Goal: Transaction & Acquisition: Purchase product/service

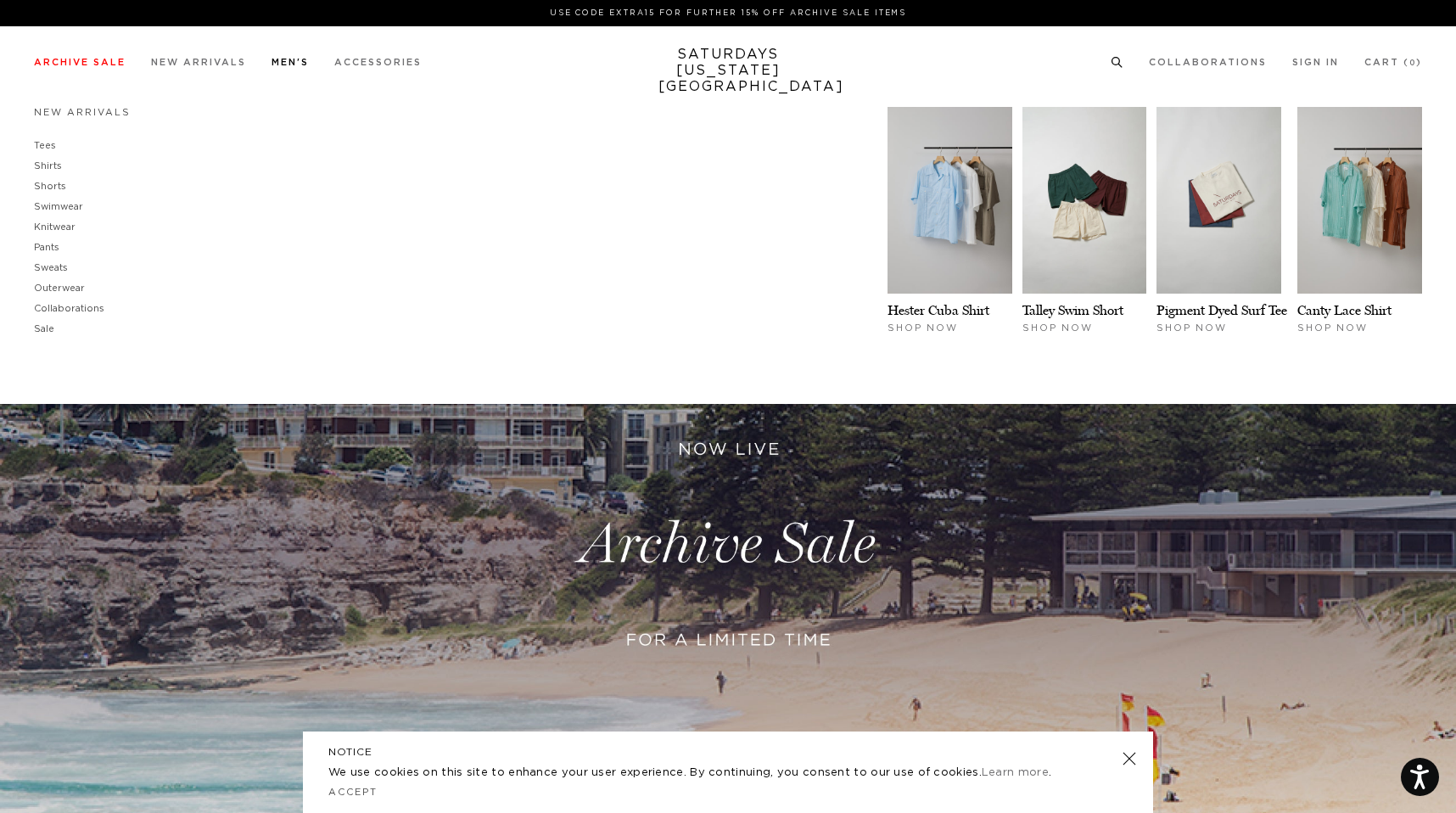
click at [283, 65] on link "Men's" at bounding box center [290, 62] width 37 height 9
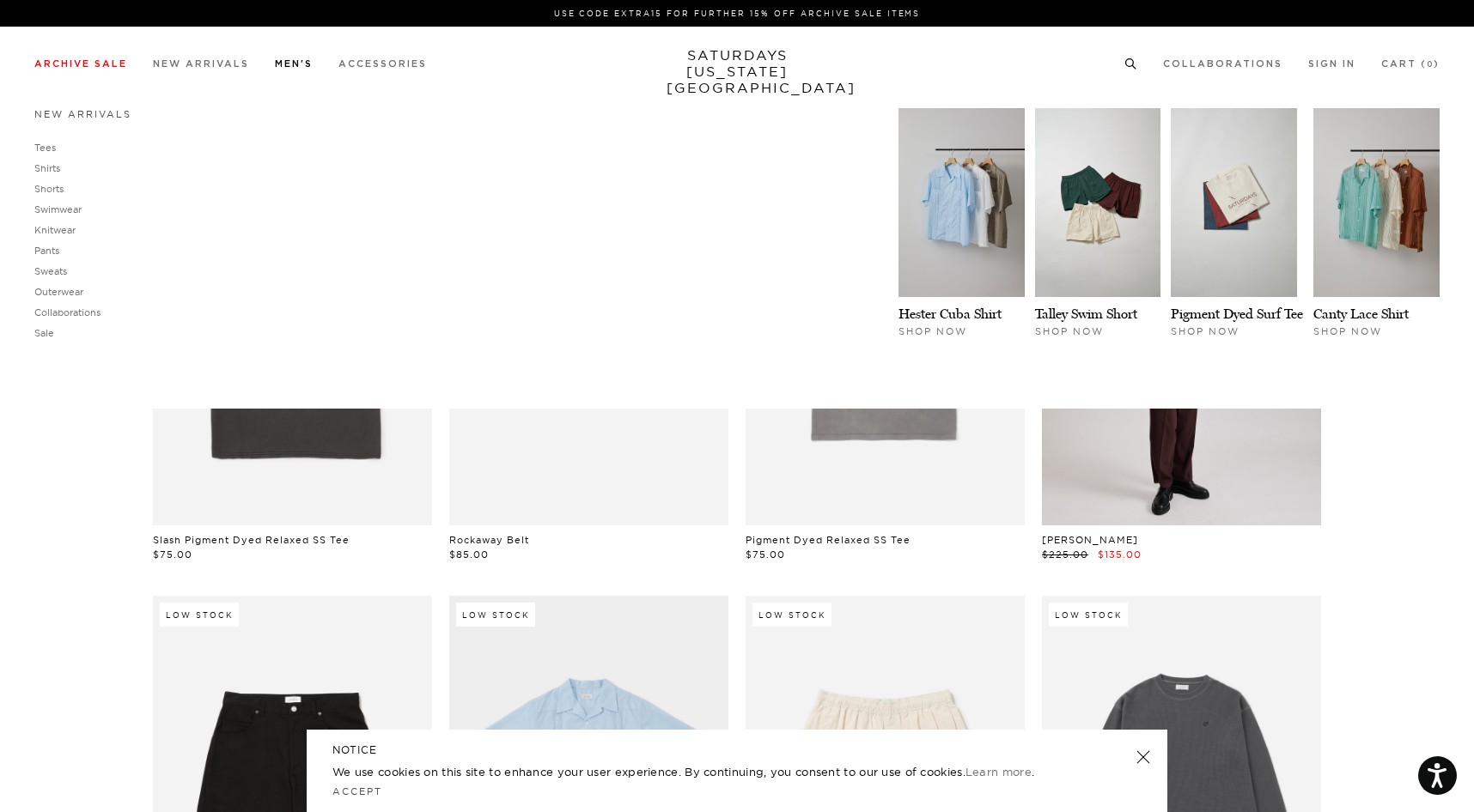
click at [97, 120] on link "New Arrivals" at bounding box center [83, 114] width 97 height 12
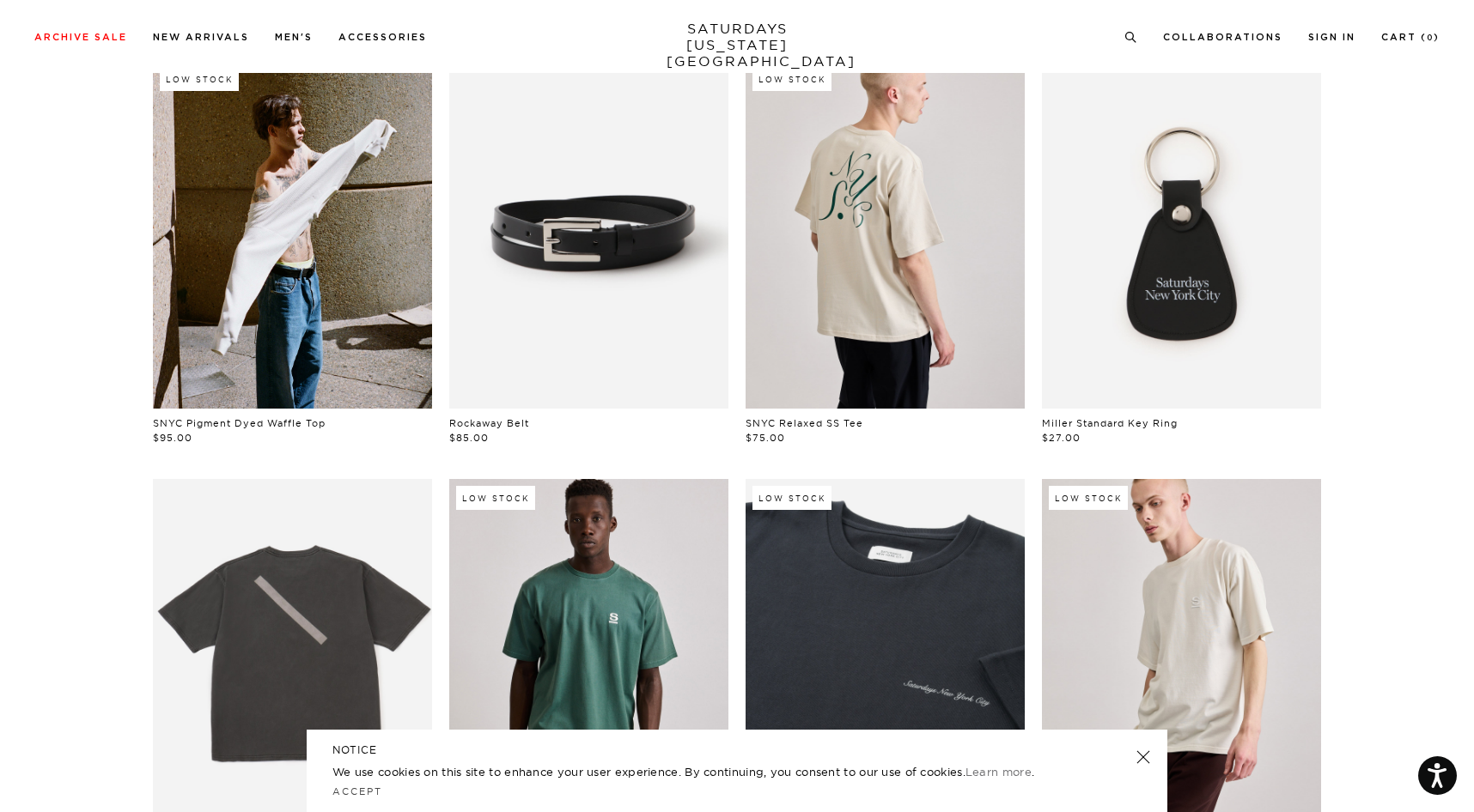
scroll to position [571, 0]
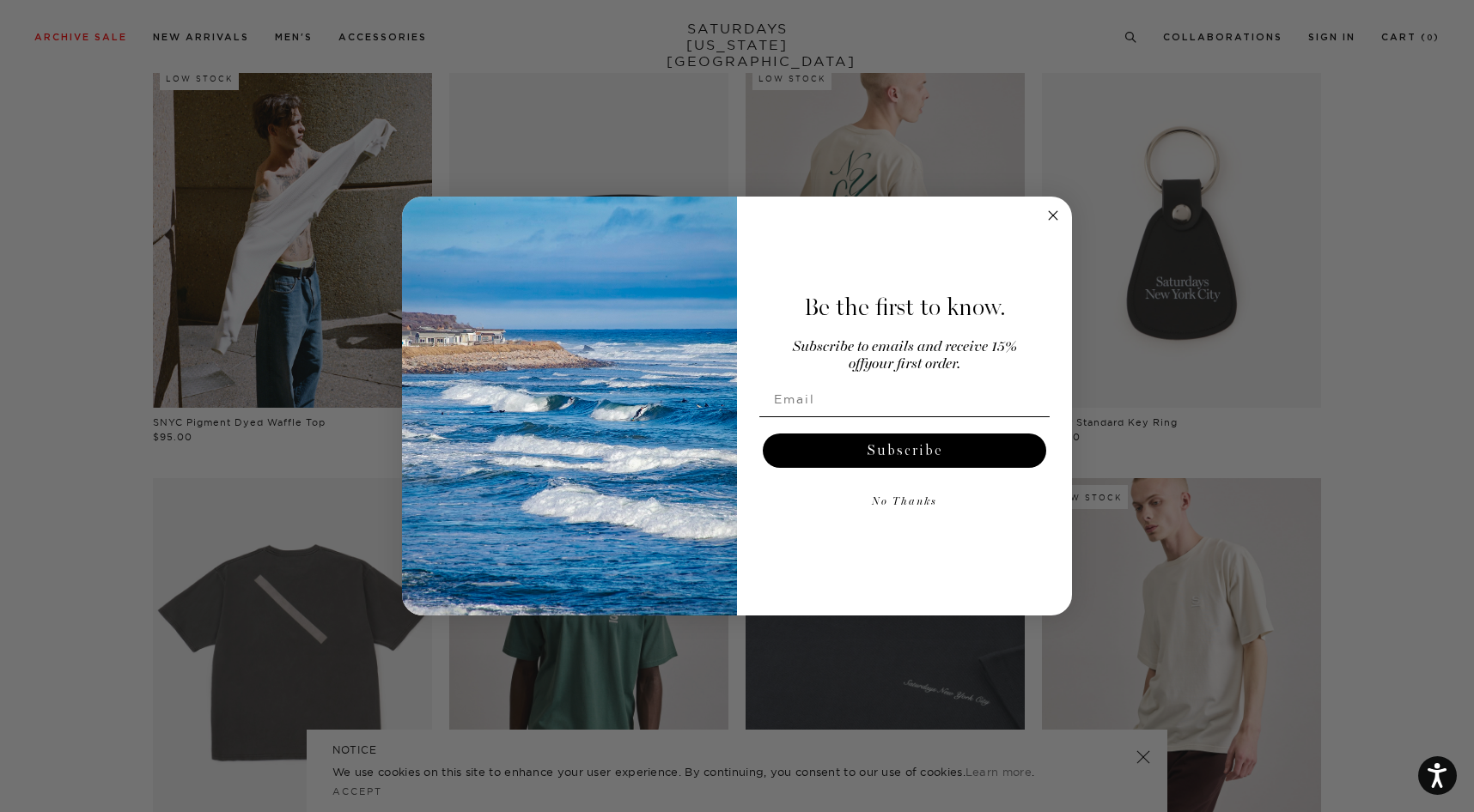
click at [1052, 213] on circle "Close dialog" at bounding box center [1053, 216] width 20 height 20
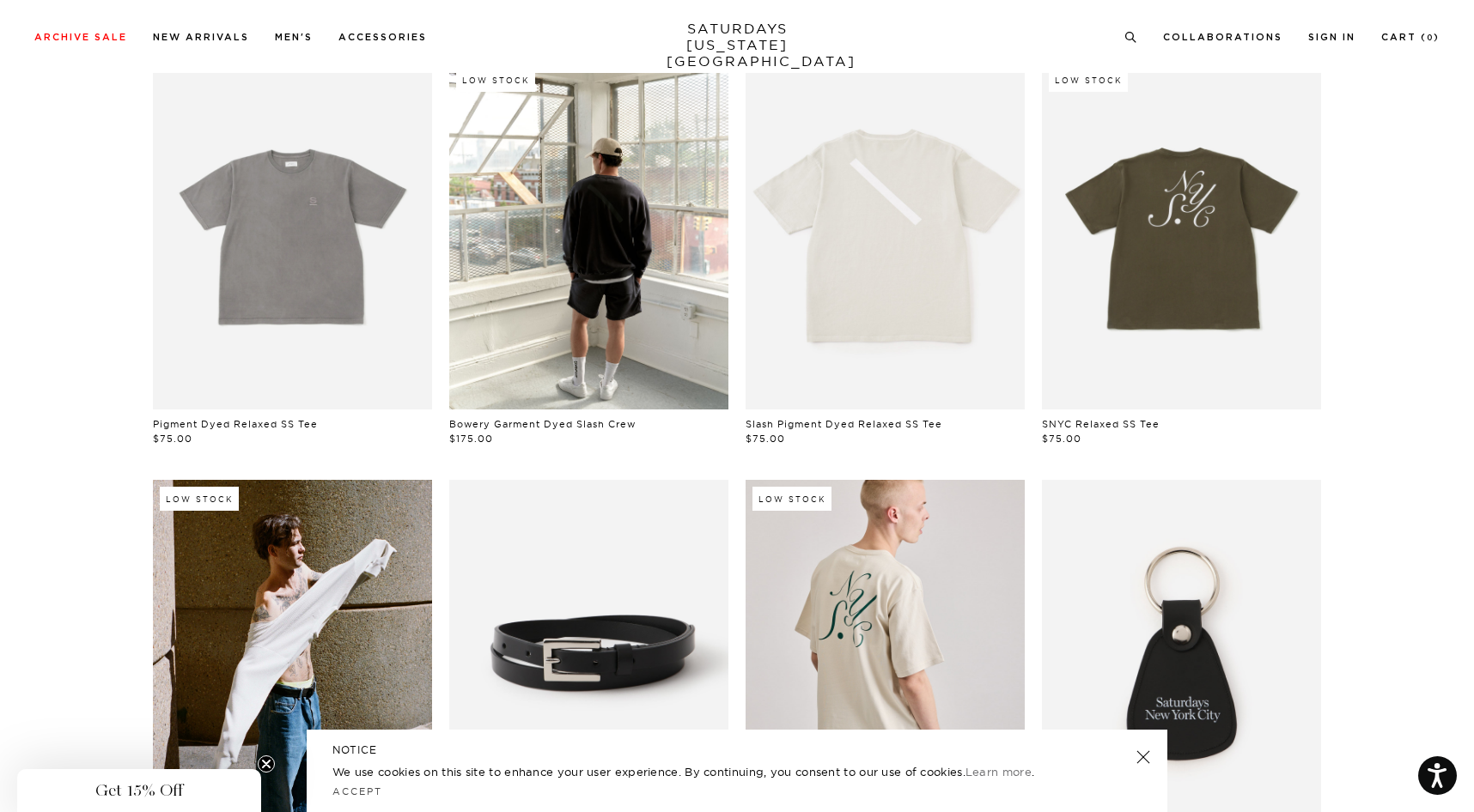
scroll to position [0, 0]
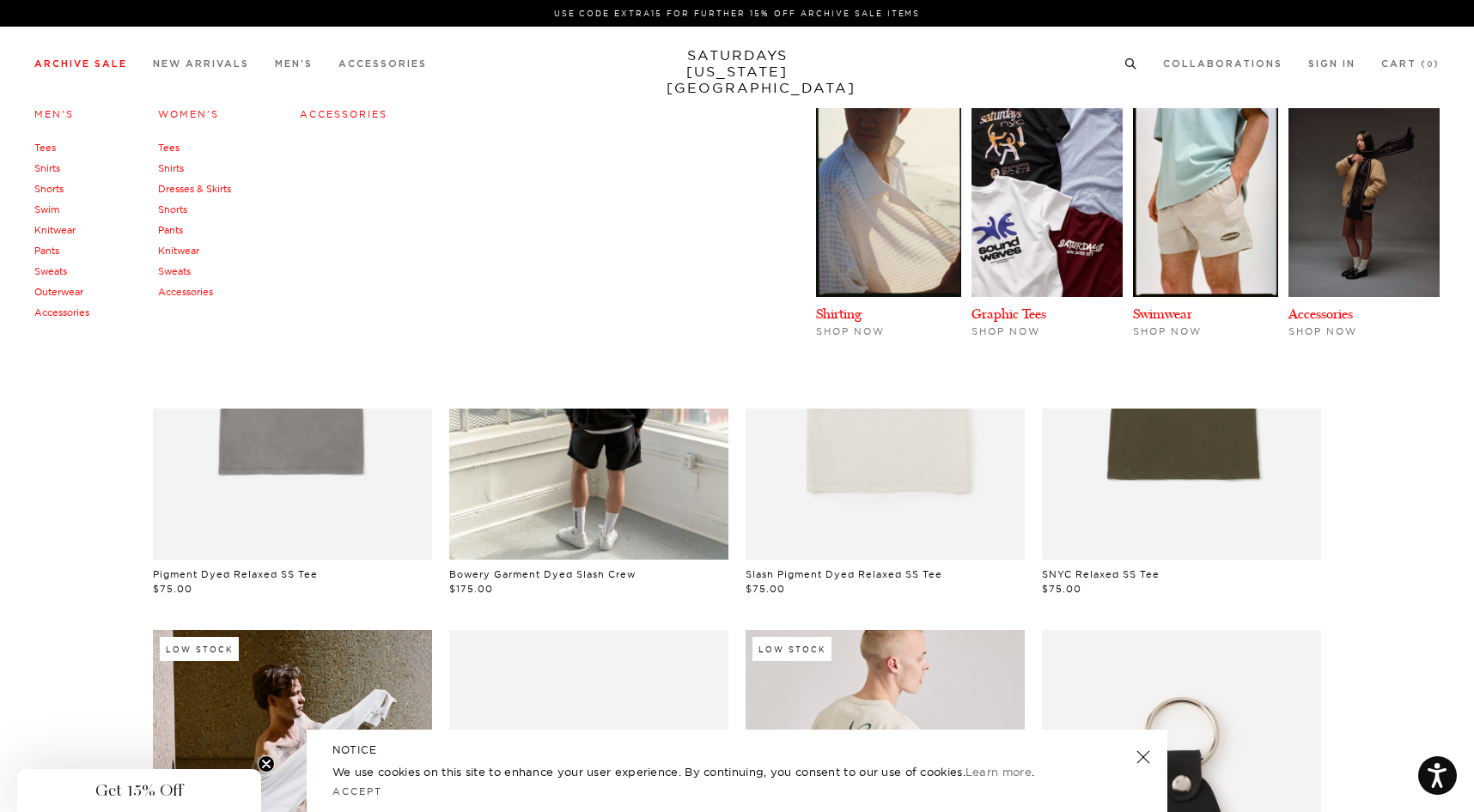
click at [49, 119] on link "Men's" at bounding box center [54, 114] width 40 height 12
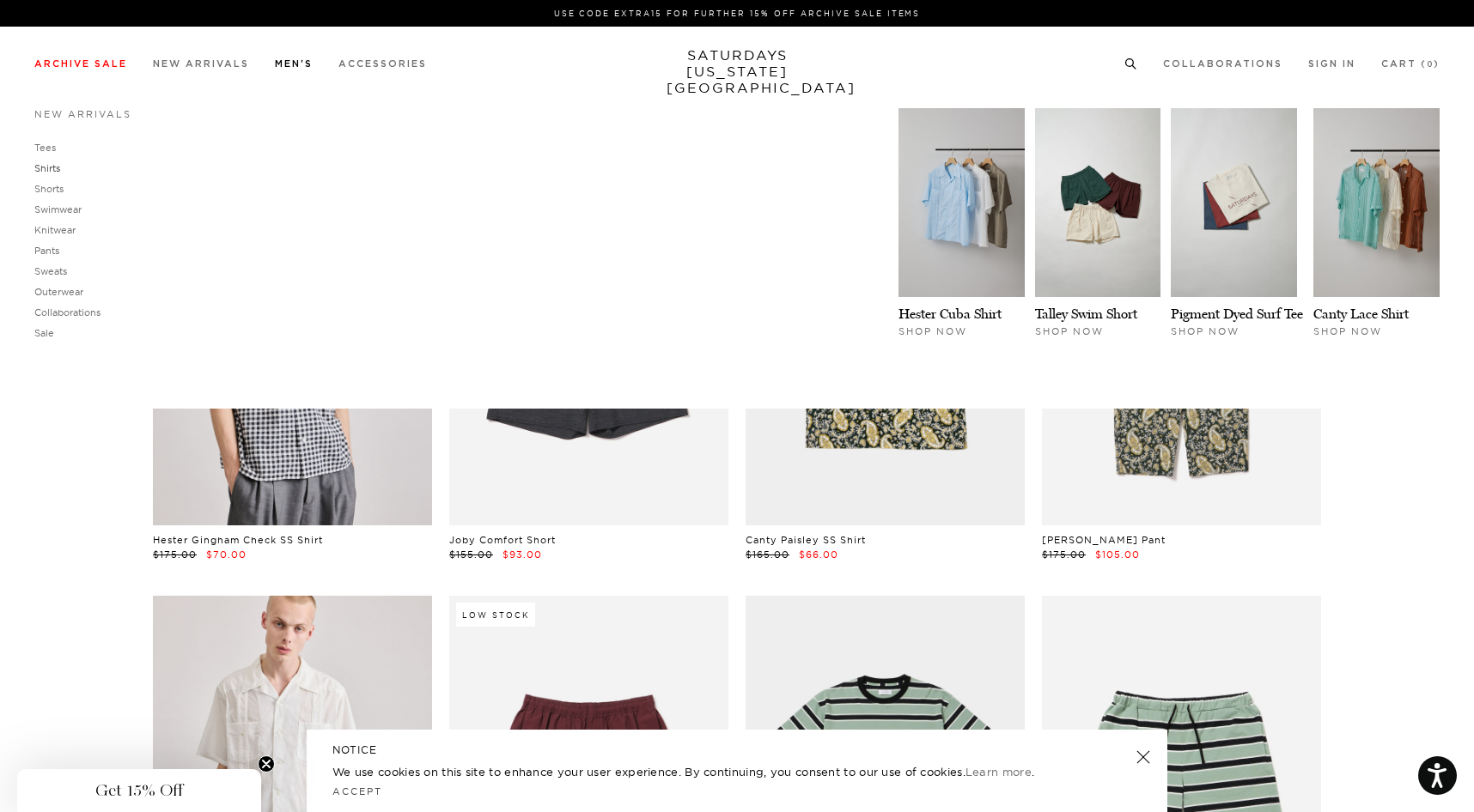
click at [47, 166] on link "Shirts" at bounding box center [47, 169] width 26 height 12
